Goal: Communication & Community: Answer question/provide support

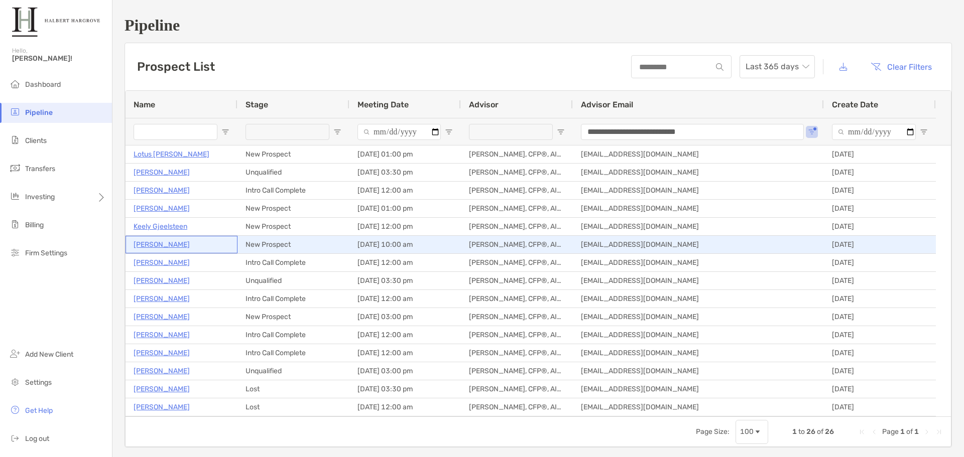
click at [150, 242] on p "[PERSON_NAME]" at bounding box center [162, 245] width 56 height 13
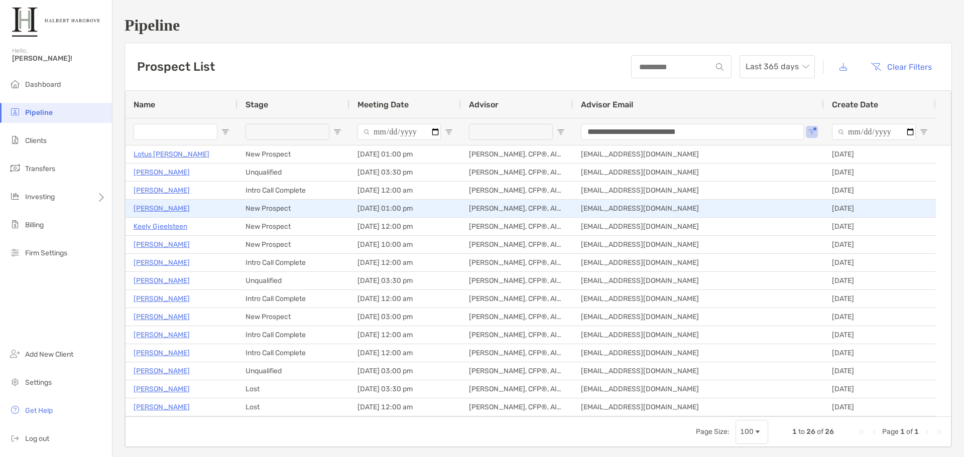
click at [156, 207] on p "[PERSON_NAME]" at bounding box center [162, 208] width 56 height 13
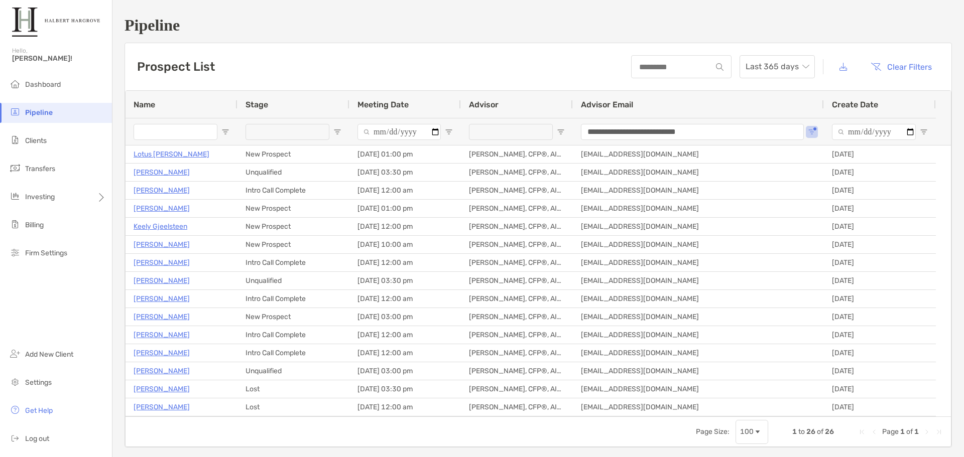
click at [455, 39] on div "**********" at bounding box center [538, 232] width 852 height 464
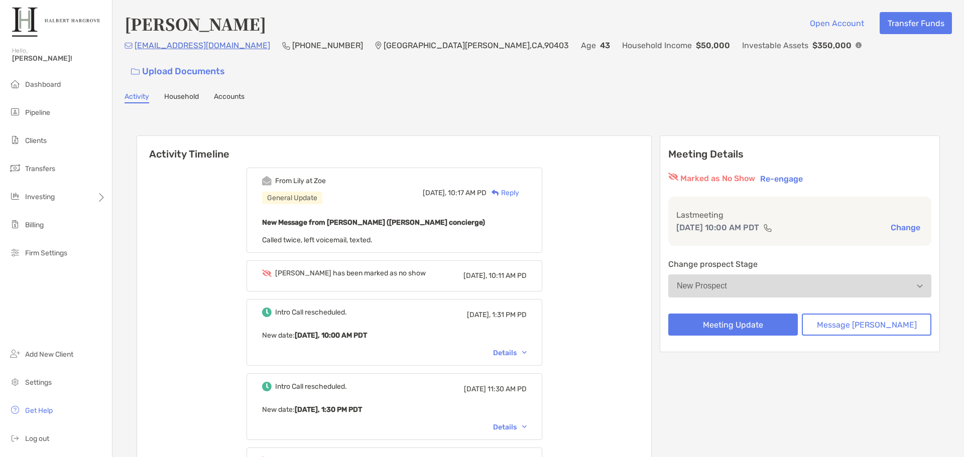
click at [519, 188] on div "Reply" at bounding box center [503, 193] width 33 height 11
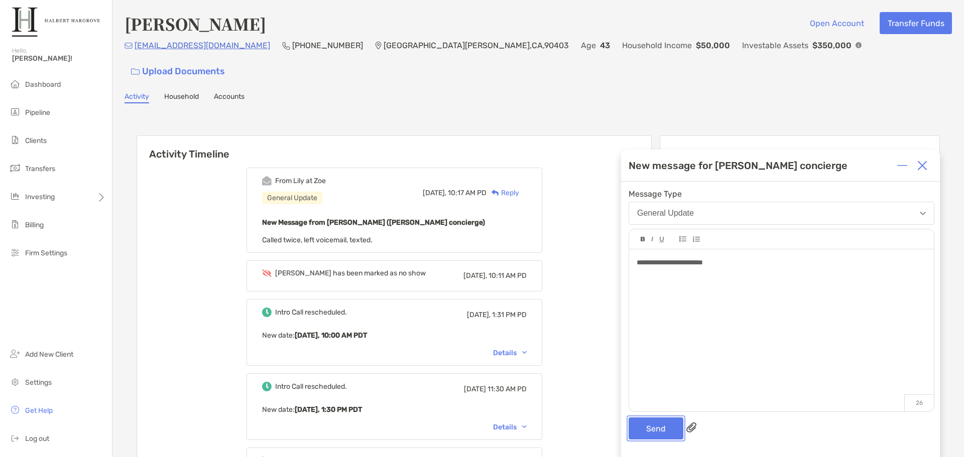
click at [638, 426] on button "Send" at bounding box center [656, 429] width 55 height 22
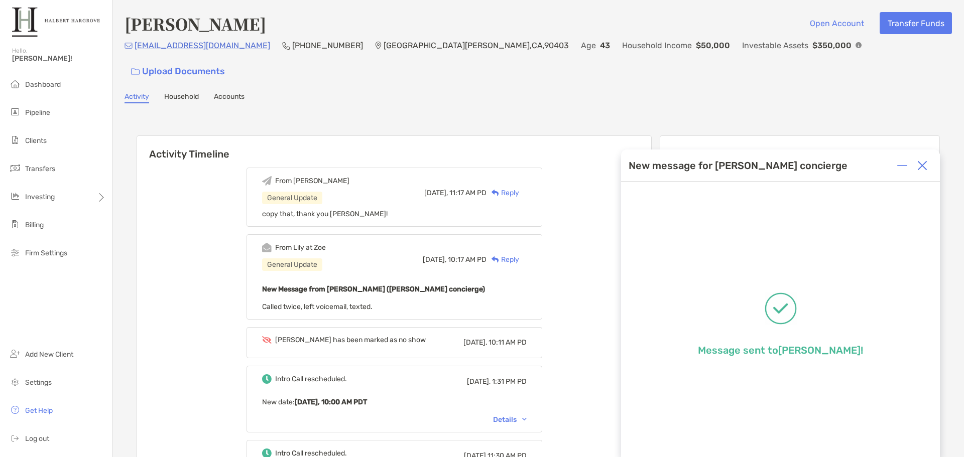
click at [27, 110] on span "Pipeline" at bounding box center [37, 112] width 25 height 9
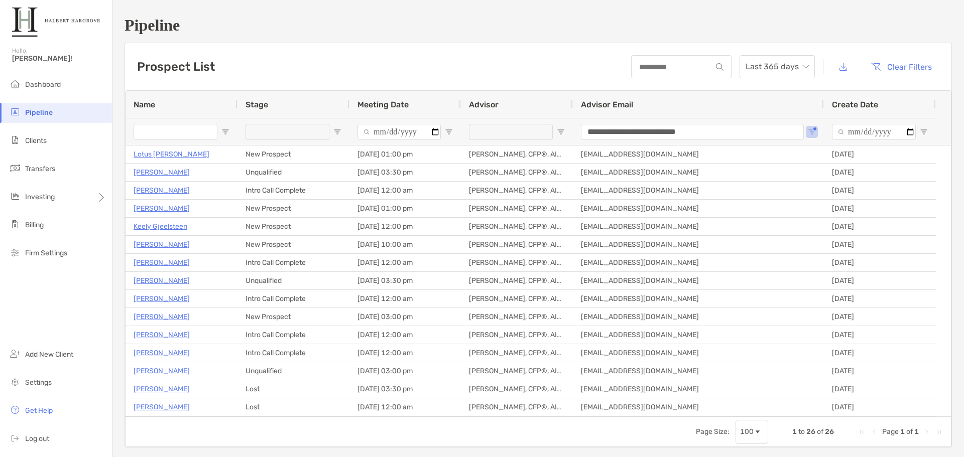
click at [277, 71] on div "Prospect List Last 365 days Clear Filters" at bounding box center [538, 66] width 827 height 47
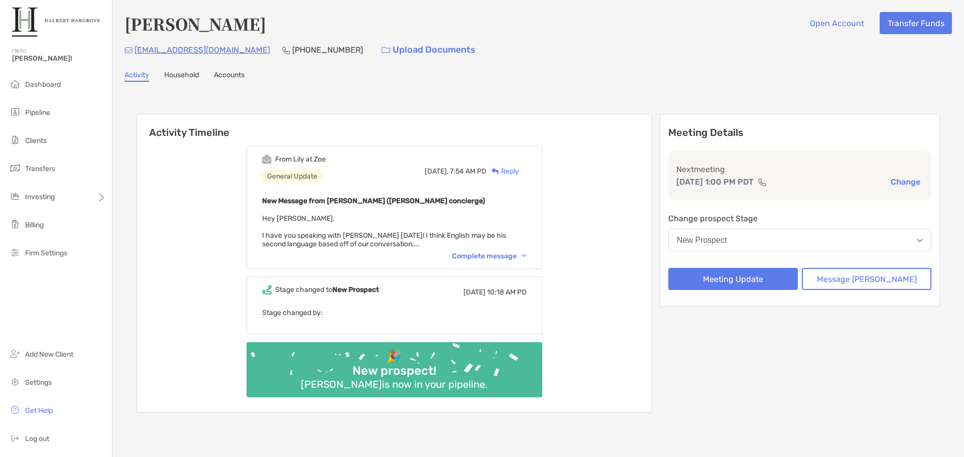
click at [512, 258] on div "Complete message" at bounding box center [489, 256] width 75 height 9
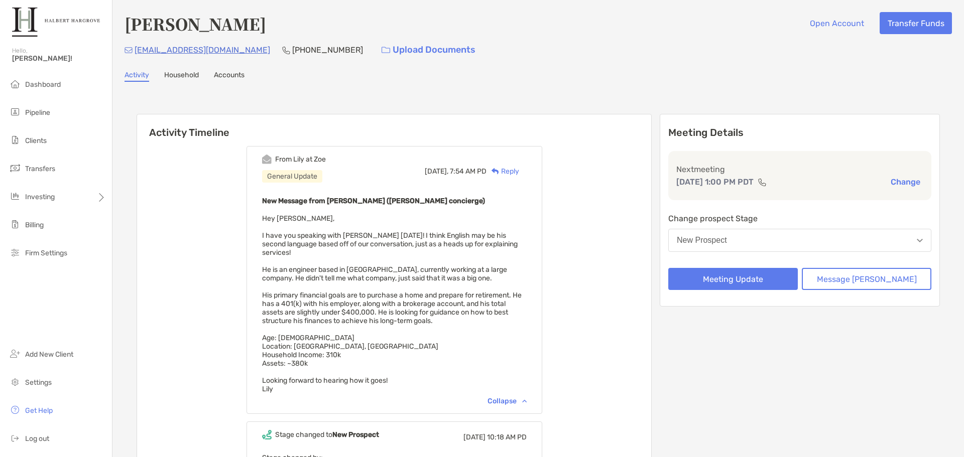
drag, startPoint x: 410, startPoint y: 102, endPoint x: 418, endPoint y: 97, distance: 9.1
click at [410, 102] on div "Activity Timeline From Lily at Zoe General Update Today, 7:54 AM PD Reply New M…" at bounding box center [539, 337] width 828 height 491
click at [493, 99] on div "Activity Timeline From Lily at Zoe General Update Today, 7:54 AM PD Reply New M…" at bounding box center [539, 337] width 828 height 491
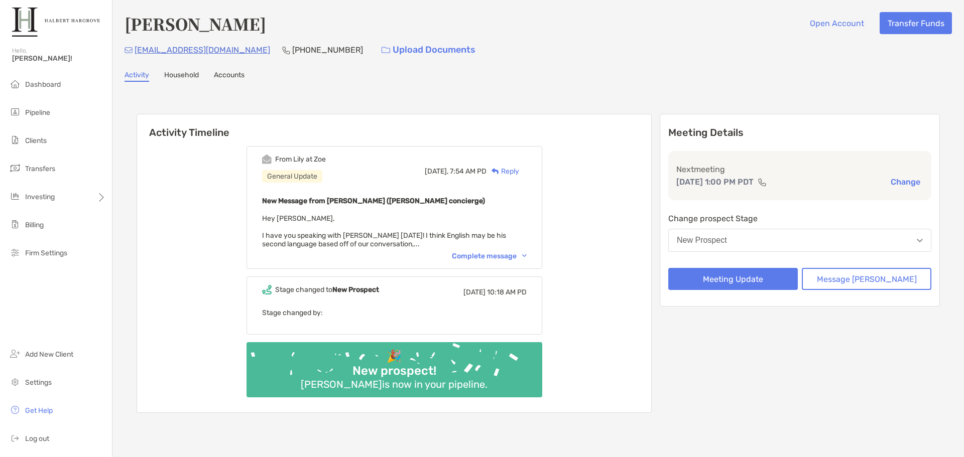
scroll to position [50, 0]
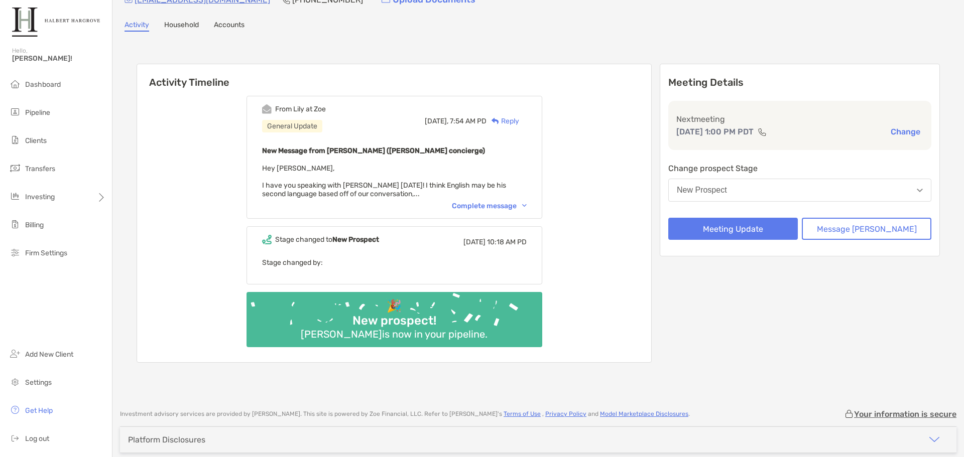
click at [516, 203] on div "Complete message" at bounding box center [489, 206] width 75 height 9
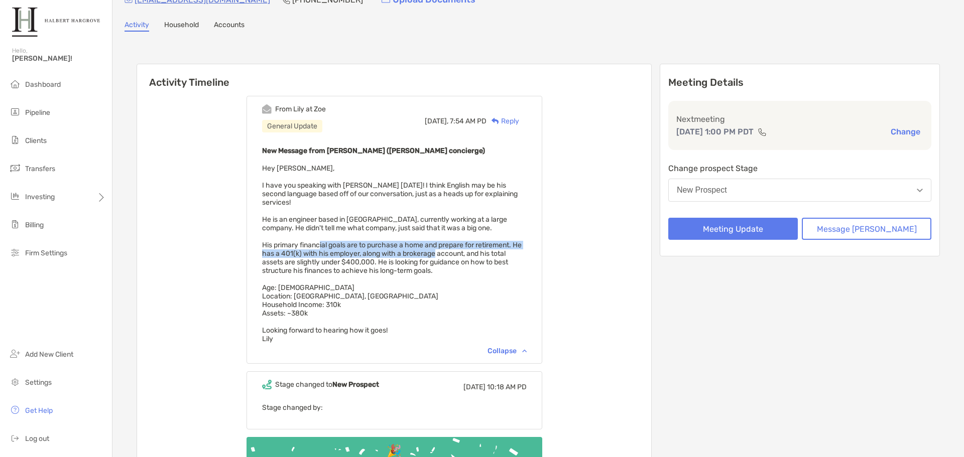
drag, startPoint x: 335, startPoint y: 248, endPoint x: 460, endPoint y: 255, distance: 124.8
click at [460, 255] on span "Hey [PERSON_NAME], I have you speaking with [PERSON_NAME] [DATE]! I think Engli…" at bounding box center [392, 253] width 260 height 179
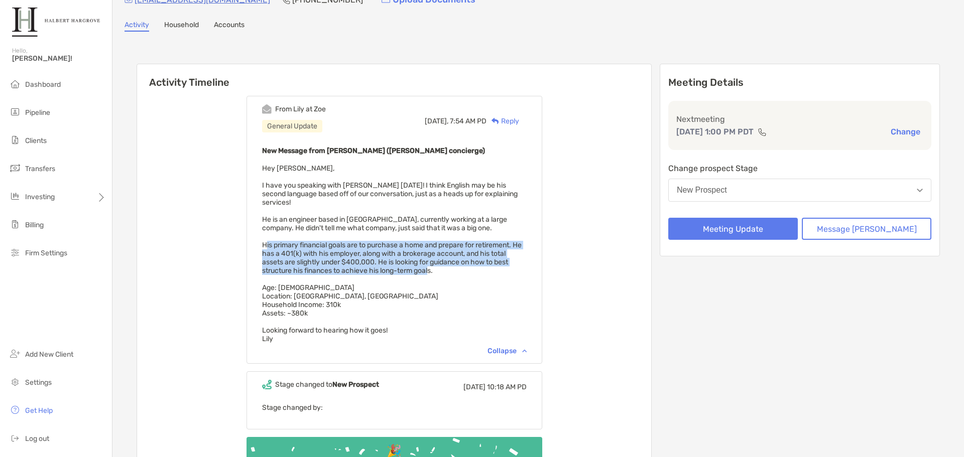
drag, startPoint x: 279, startPoint y: 244, endPoint x: 446, endPoint y: 268, distance: 169.5
click at [446, 268] on span "Hey [PERSON_NAME], I have you speaking with [PERSON_NAME] [DATE]! I think Engli…" at bounding box center [392, 253] width 260 height 179
drag, startPoint x: 427, startPoint y: 264, endPoint x: 434, endPoint y: 270, distance: 9.3
click at [379, 251] on span "Hey [PERSON_NAME], I have you speaking with [PERSON_NAME] [DATE]! I think Engli…" at bounding box center [392, 253] width 260 height 179
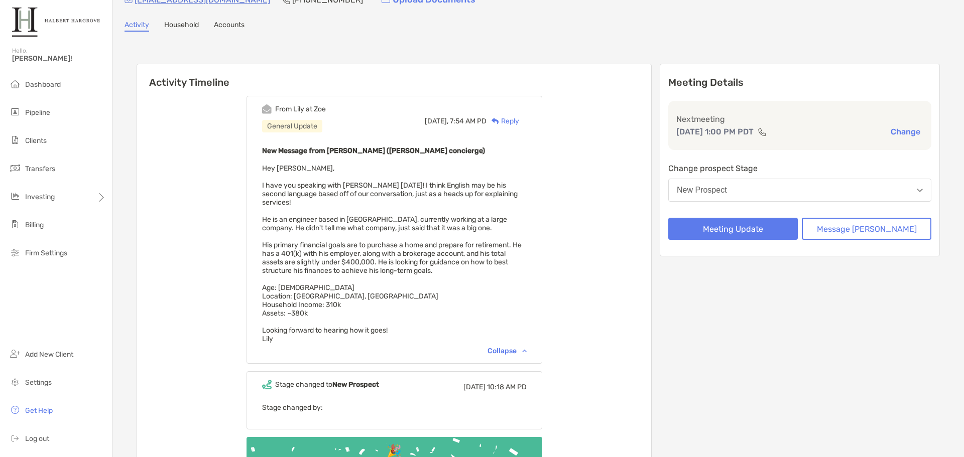
click at [452, 271] on span "Hey [PERSON_NAME], I have you speaking with [PERSON_NAME] [DATE]! I think Engli…" at bounding box center [392, 253] width 260 height 179
drag, startPoint x: 457, startPoint y: 271, endPoint x: 274, endPoint y: 248, distance: 184.8
click at [274, 248] on div "From [PERSON_NAME] at [PERSON_NAME] General Update [DATE], 7:54 AM PD Reply New…" at bounding box center [395, 230] width 296 height 268
copy span "His primary financial goals are to purchase a home and prepare for retirement. …"
drag, startPoint x: 331, startPoint y: 312, endPoint x: 275, endPoint y: 289, distance: 60.8
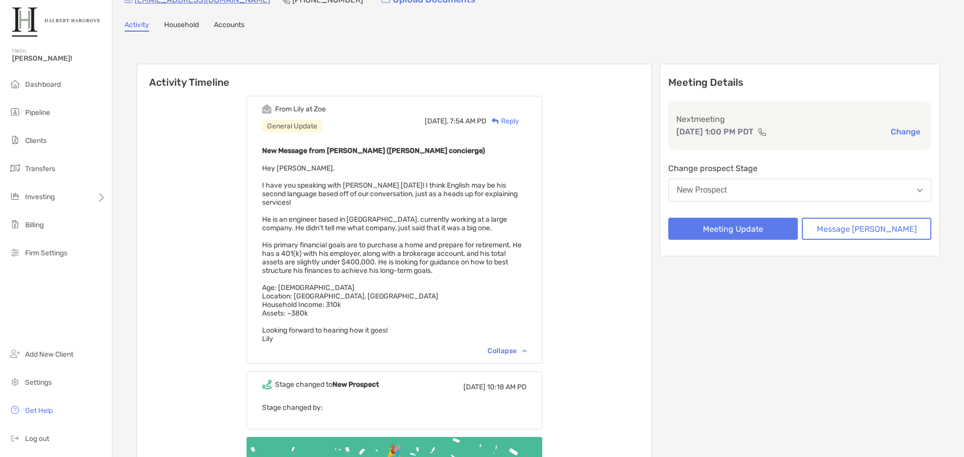
click at [275, 289] on div "From [PERSON_NAME] at [PERSON_NAME] General Update [DATE], 7:54 AM PD Reply New…" at bounding box center [395, 230] width 296 height 268
copy span "Age: [DEMOGRAPHIC_DATA] Location: [GEOGRAPHIC_DATA], [GEOGRAPHIC_DATA] Househol…"
click at [519, 118] on div "Reply" at bounding box center [503, 121] width 33 height 11
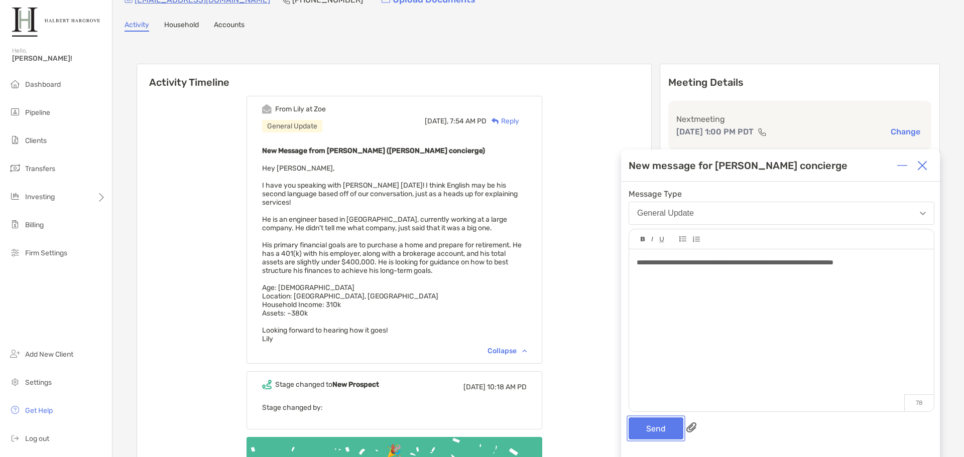
click at [655, 427] on button "Send" at bounding box center [656, 429] width 55 height 22
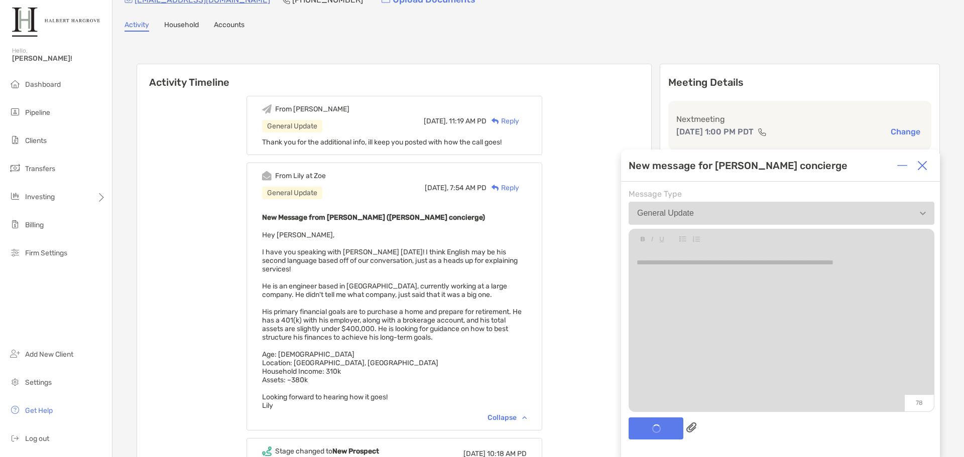
click at [476, 79] on h6 "Activity Timeline" at bounding box center [394, 76] width 514 height 24
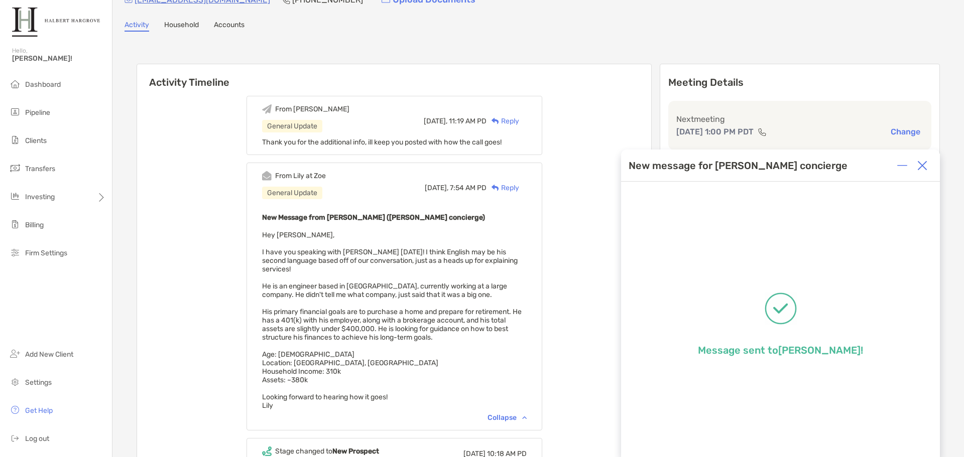
click at [920, 164] on img at bounding box center [922, 166] width 10 height 10
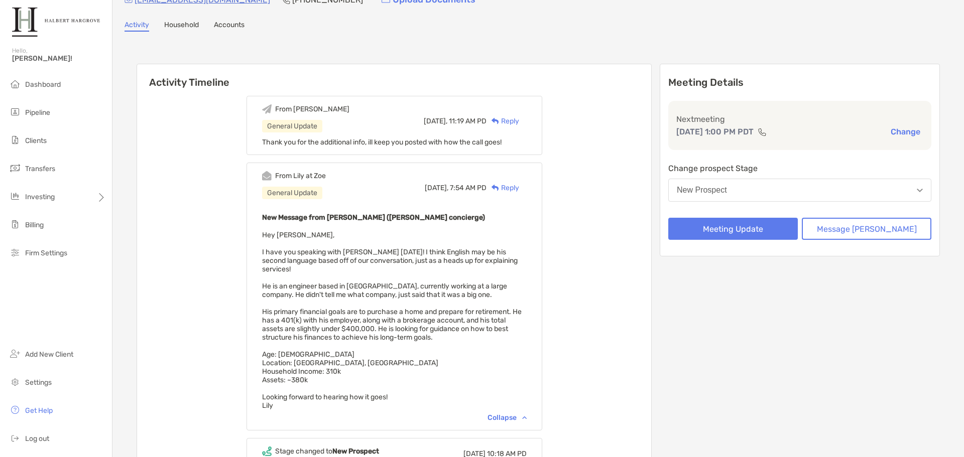
click at [582, 91] on div "From [PERSON_NAME] General Update [DATE], 11:19 AM PD Reply Thank you for the a…" at bounding box center [394, 331] width 514 height 486
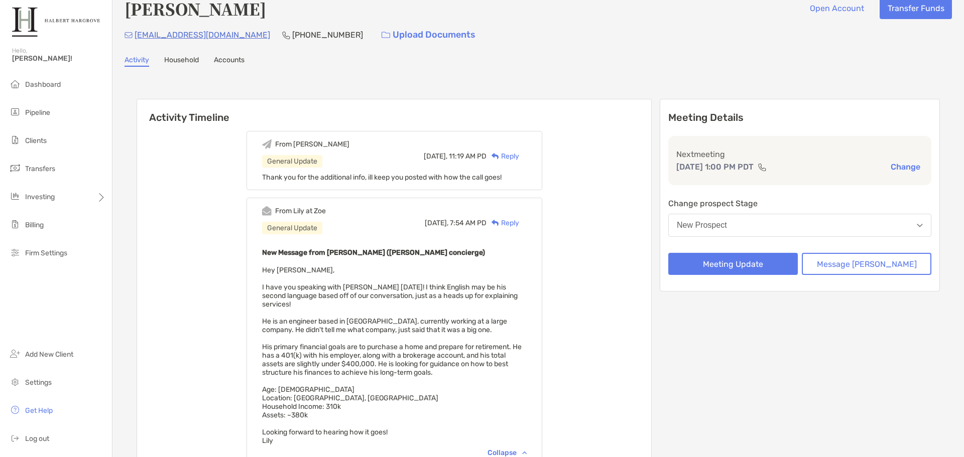
scroll to position [0, 0]
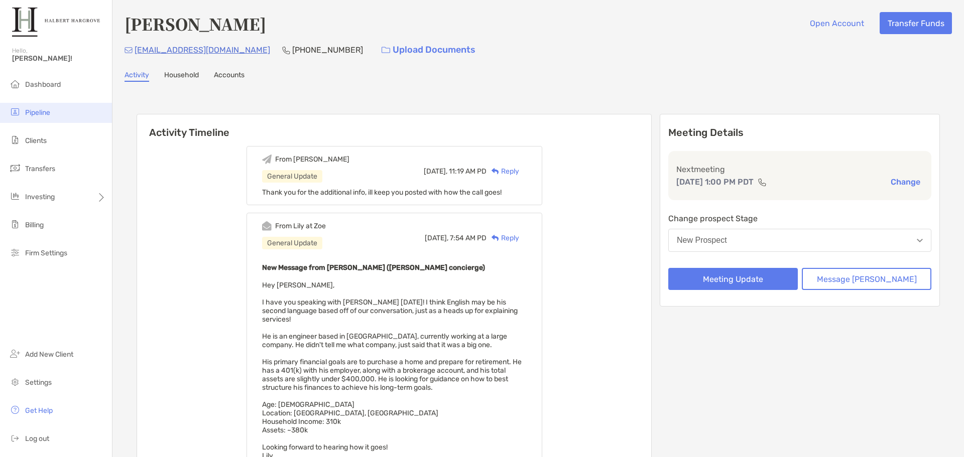
click at [60, 108] on li "Pipeline" at bounding box center [56, 113] width 112 height 20
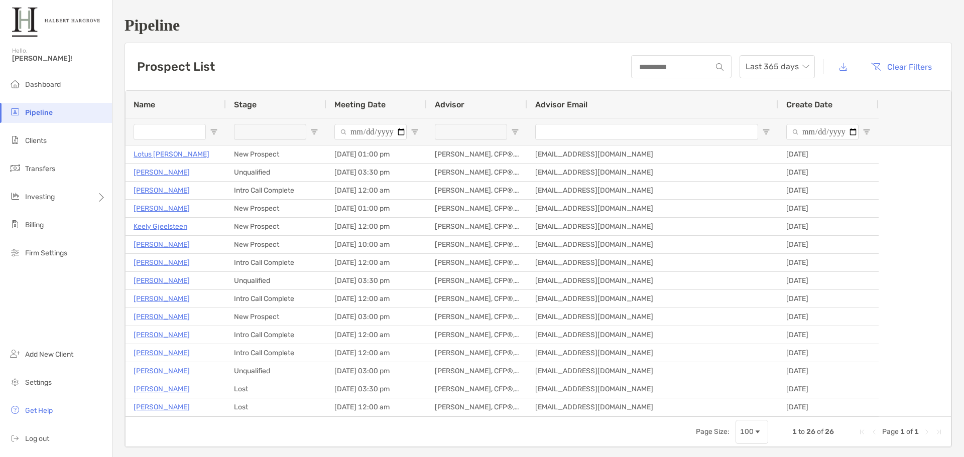
type input "**********"
